Goal: Navigation & Orientation: Understand site structure

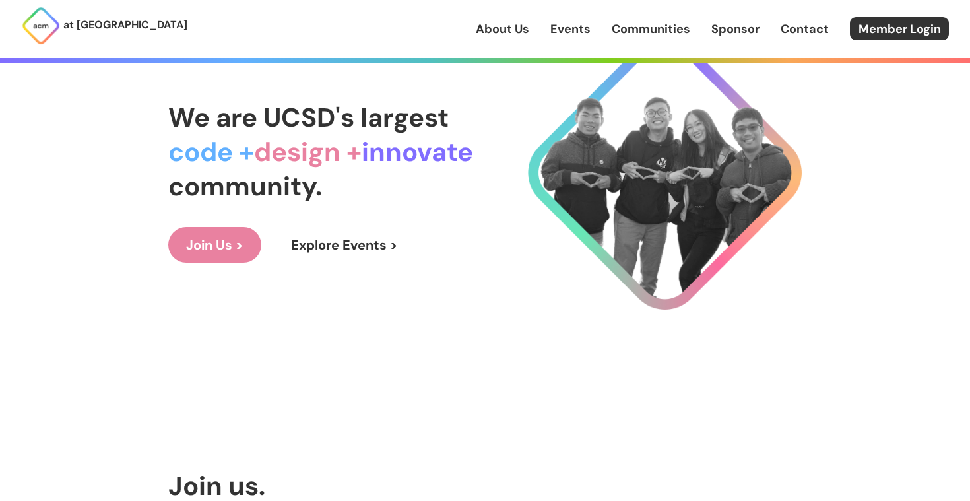
scroll to position [39, 0]
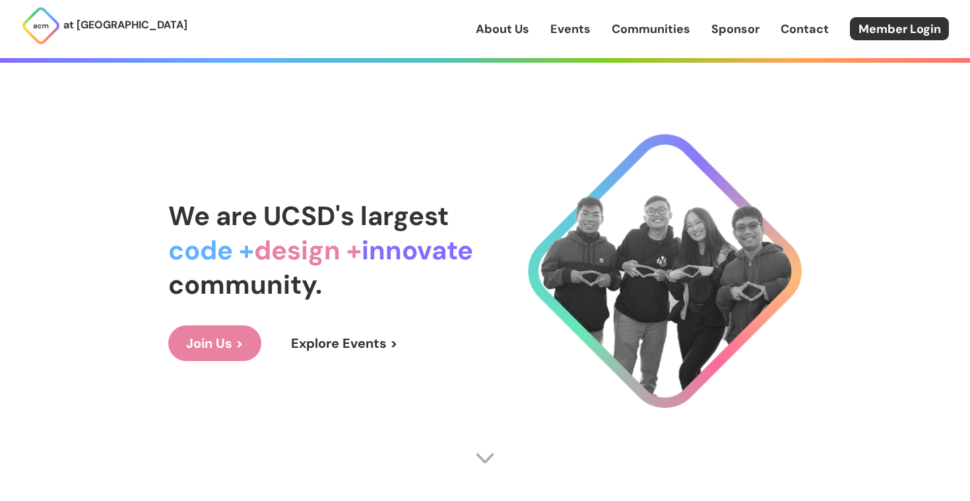
click at [770, 95] on div "We are UCSD's largest code + design + innovate community. Join Us > Explore Eve…" at bounding box center [484, 279] width 633 height 447
